Goal: Use online tool/utility: Utilize a website feature to perform a specific function

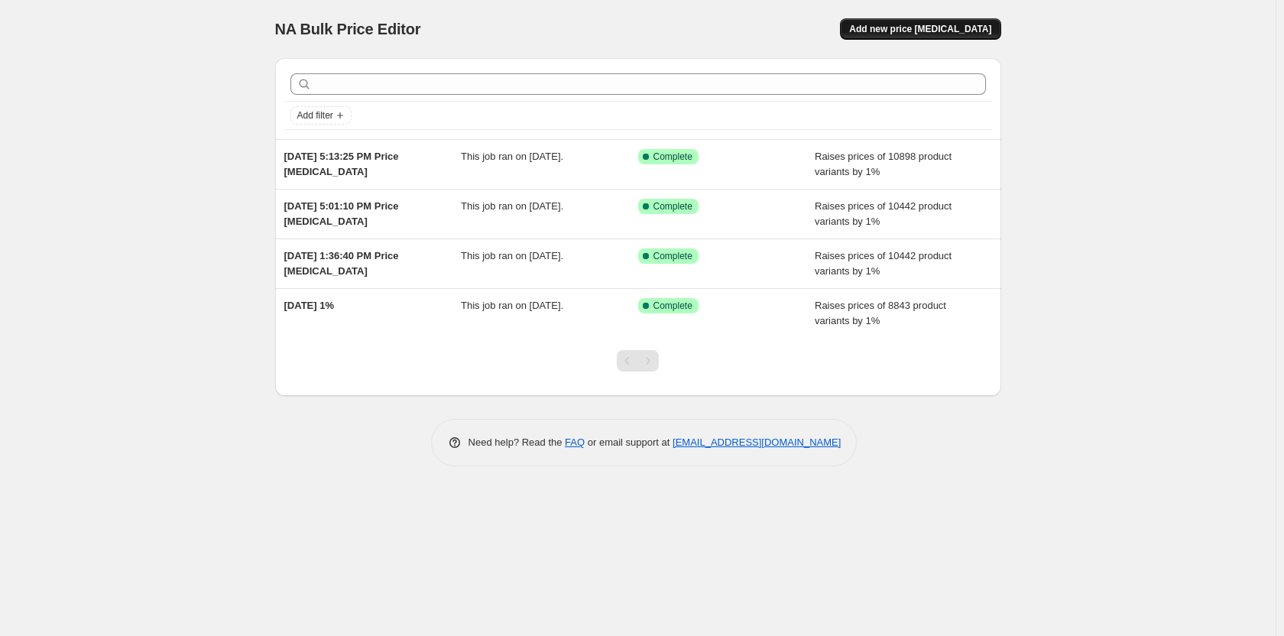
click at [896, 31] on span "Add new price [MEDICAL_DATA]" at bounding box center [920, 29] width 142 height 12
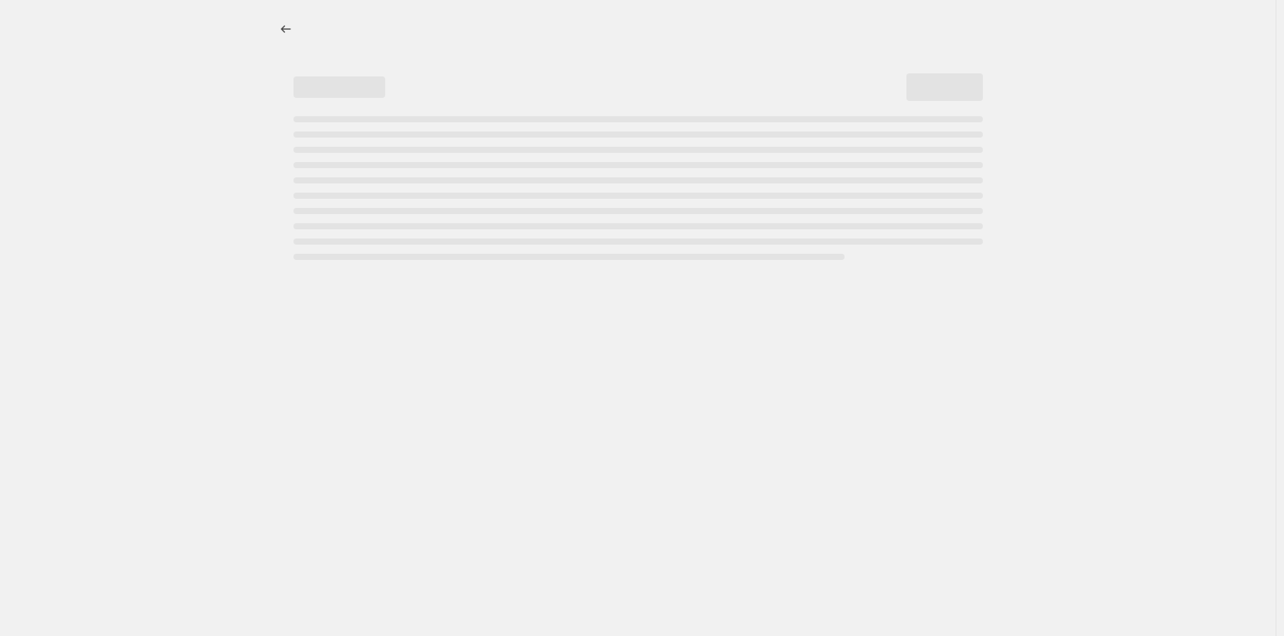
select select "percentage"
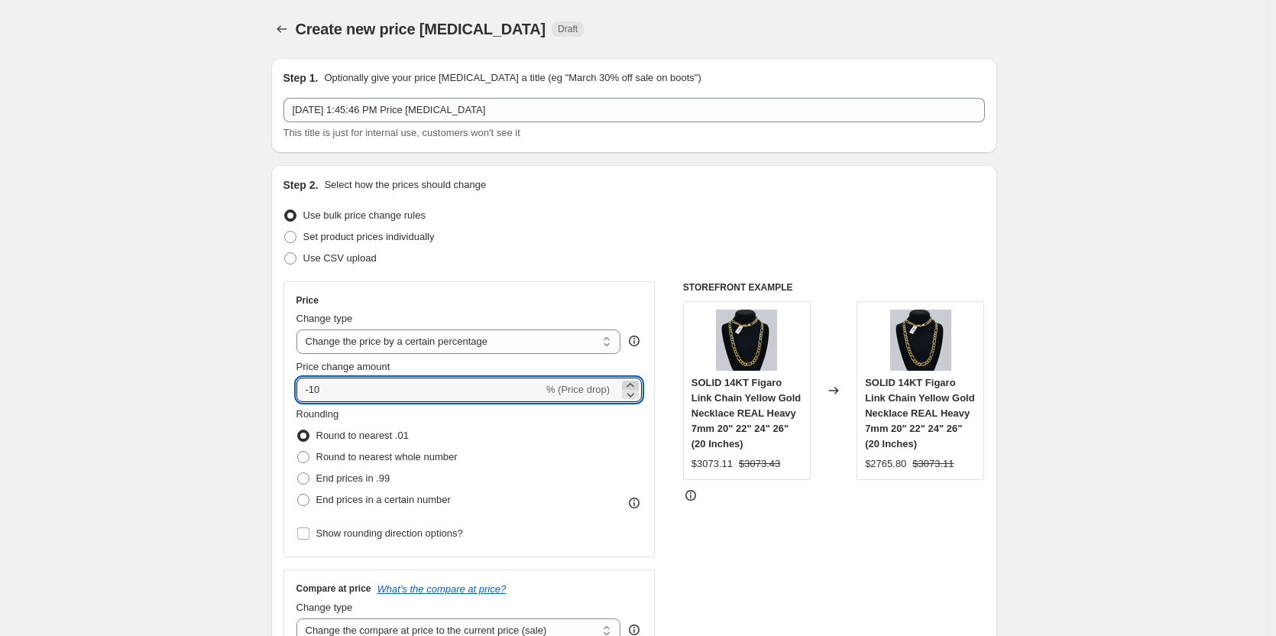
click at [631, 384] on icon at bounding box center [630, 384] width 15 height 15
type input "-9"
drag, startPoint x: 474, startPoint y: 397, endPoint x: 245, endPoint y: 376, distance: 229.4
click at [630, 380] on icon at bounding box center [630, 384] width 15 height 15
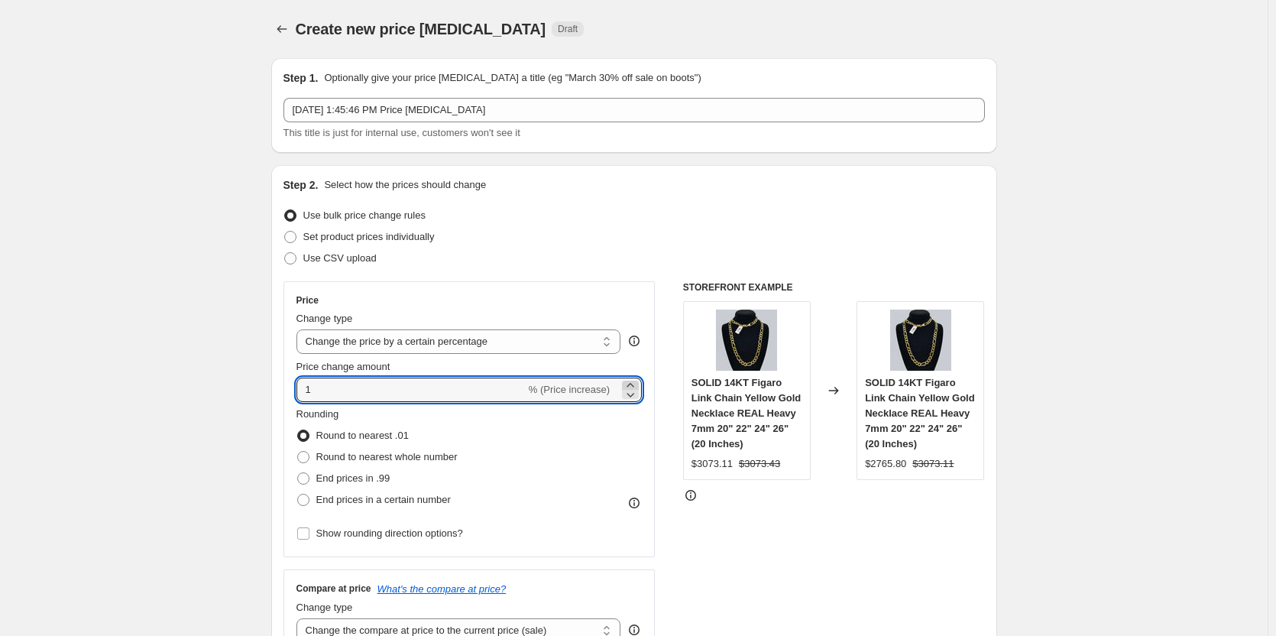
click at [633, 383] on icon at bounding box center [630, 384] width 15 height 15
type input "2"
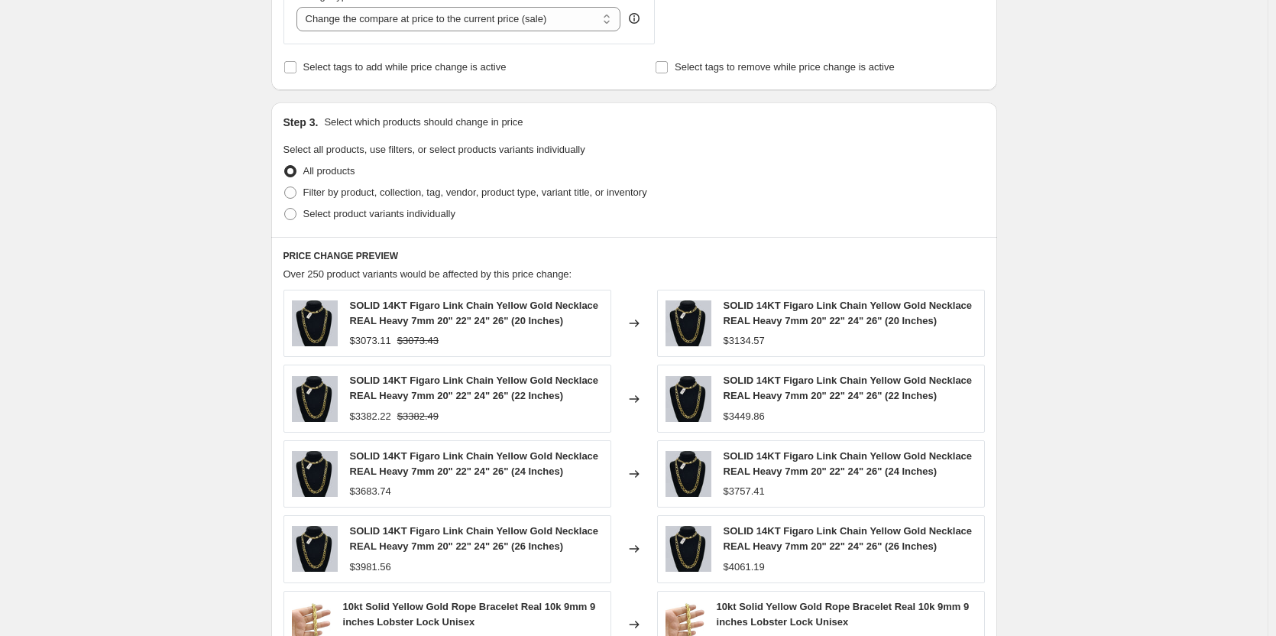
scroll to position [917, 0]
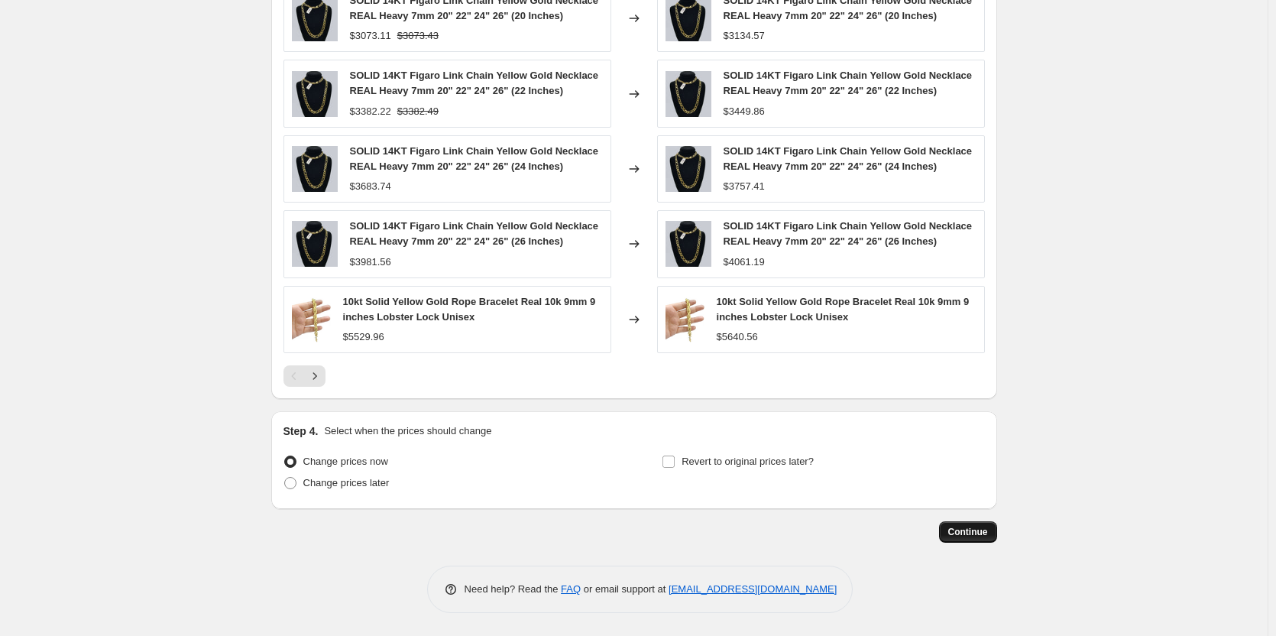
click at [973, 529] on span "Continue" at bounding box center [968, 532] width 40 height 12
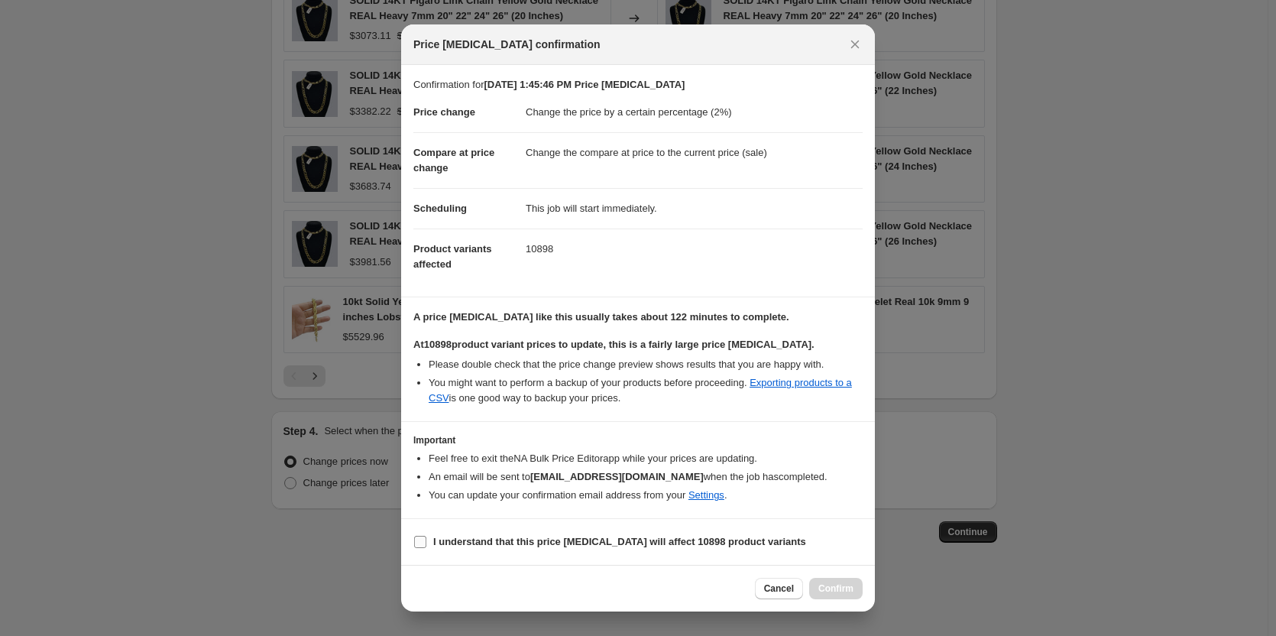
click at [422, 544] on input "I understand that this price [MEDICAL_DATA] will affect 10898 product variants" at bounding box center [420, 542] width 12 height 12
checkbox input "true"
click at [829, 586] on span "Confirm" at bounding box center [835, 588] width 35 height 12
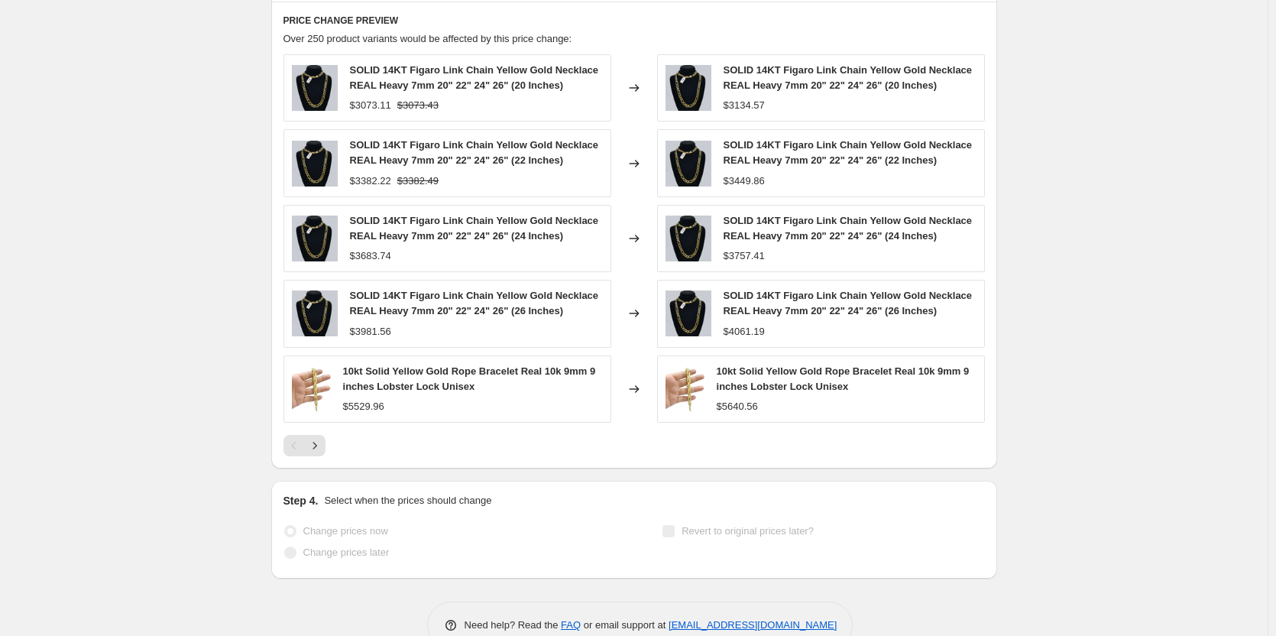
scroll to position [957, 0]
